Goal: Find specific page/section: Find specific page/section

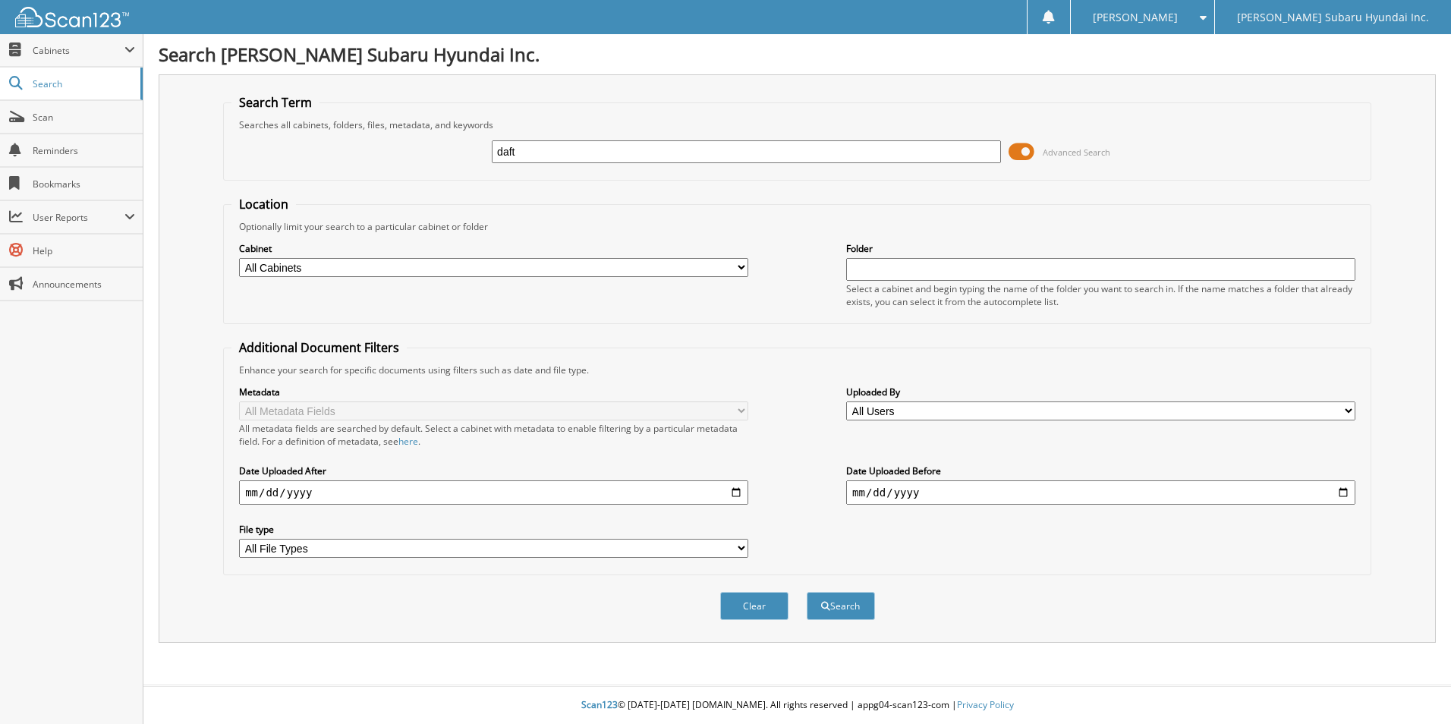
type input "daft"
click at [807, 592] on button "Search" at bounding box center [841, 606] width 68 height 28
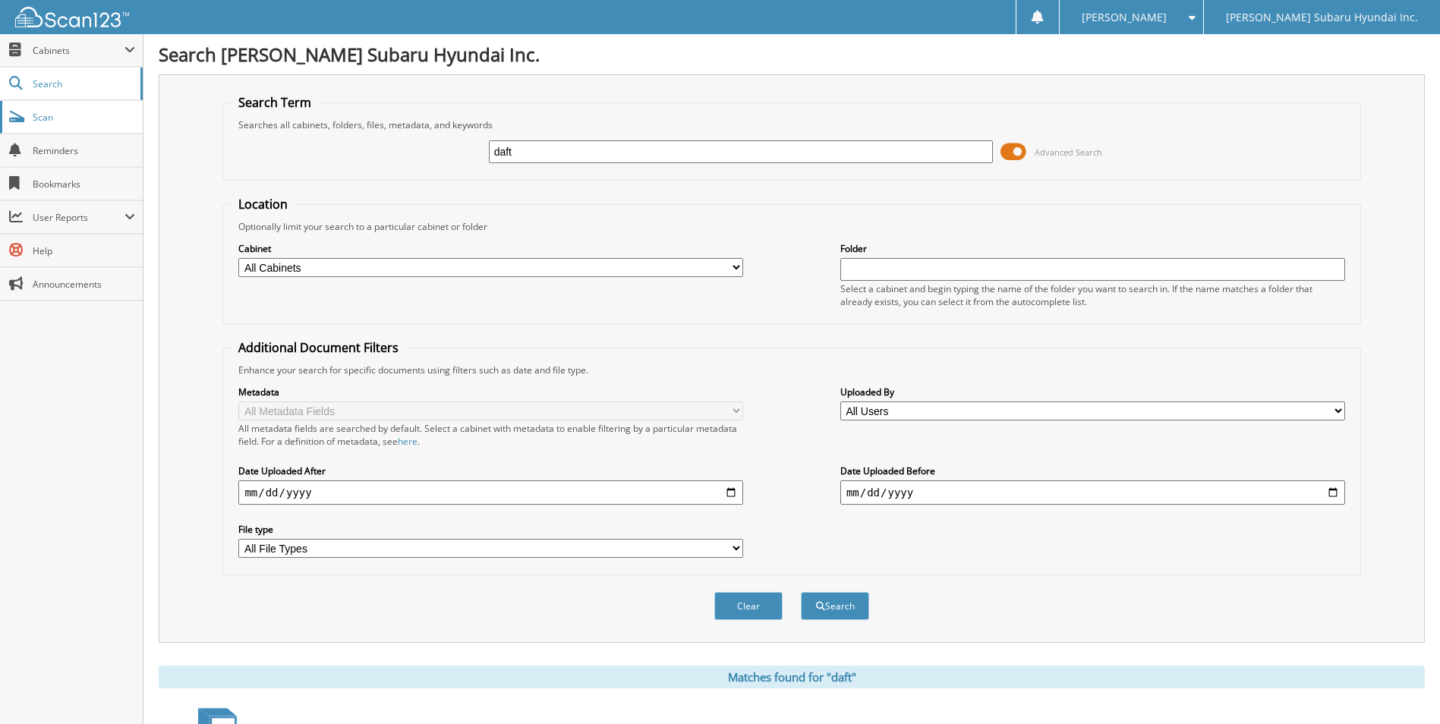
click at [36, 121] on span "Scan" at bounding box center [84, 117] width 102 height 13
